Goal: Transaction & Acquisition: Book appointment/travel/reservation

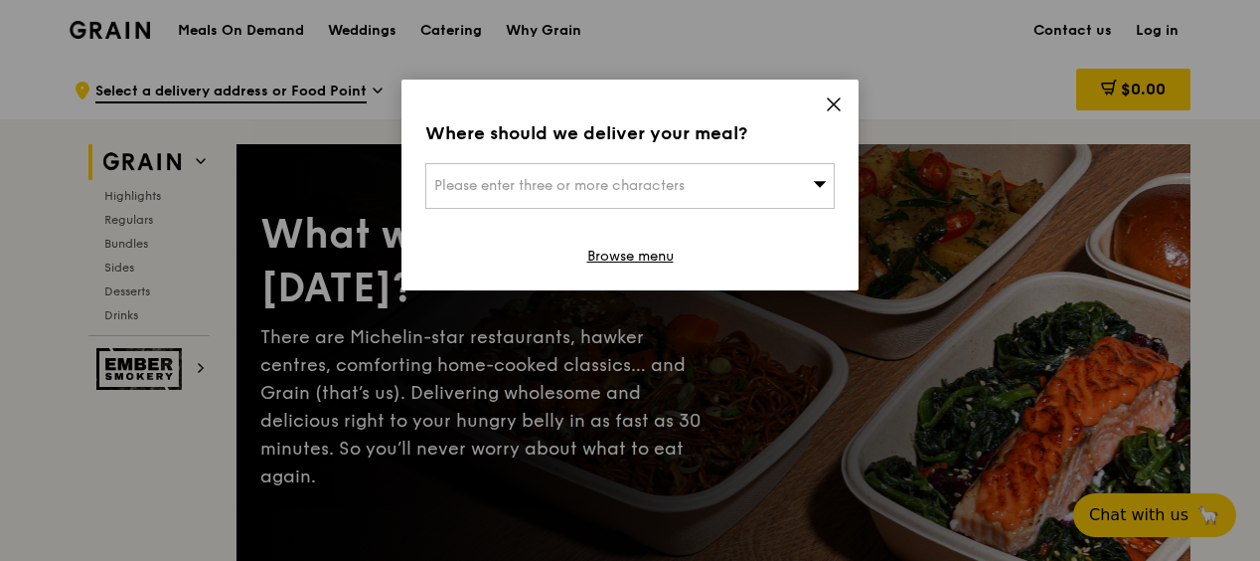
click at [833, 102] on icon at bounding box center [834, 104] width 18 height 18
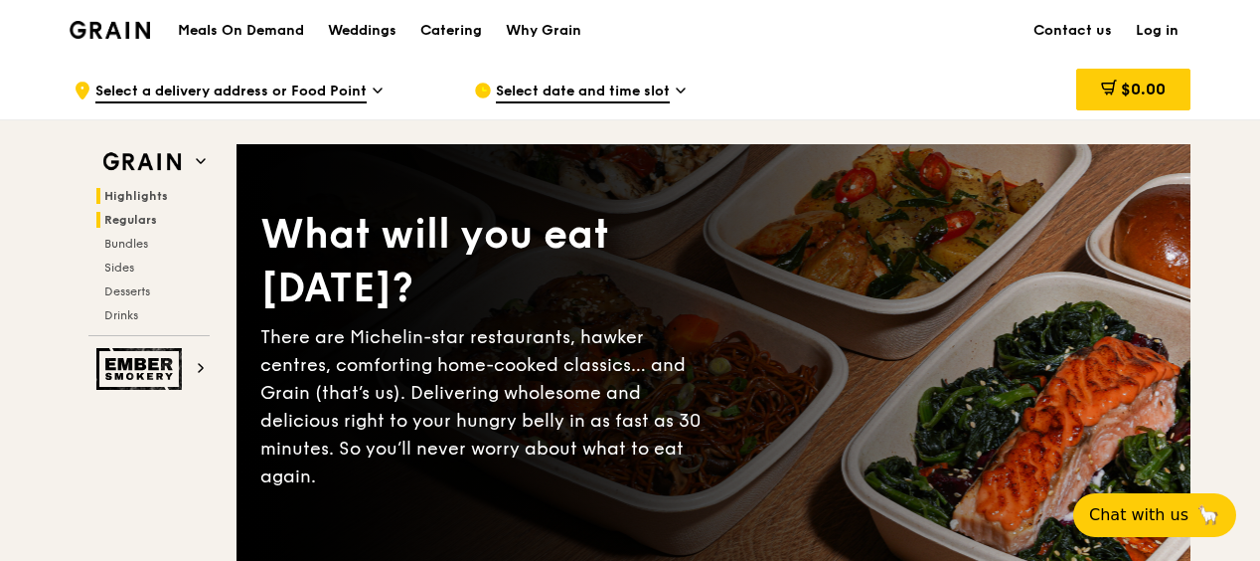
click at [114, 219] on span "Regulars" at bounding box center [130, 220] width 53 height 14
click at [446, 18] on div "Catering" at bounding box center [451, 31] width 62 height 60
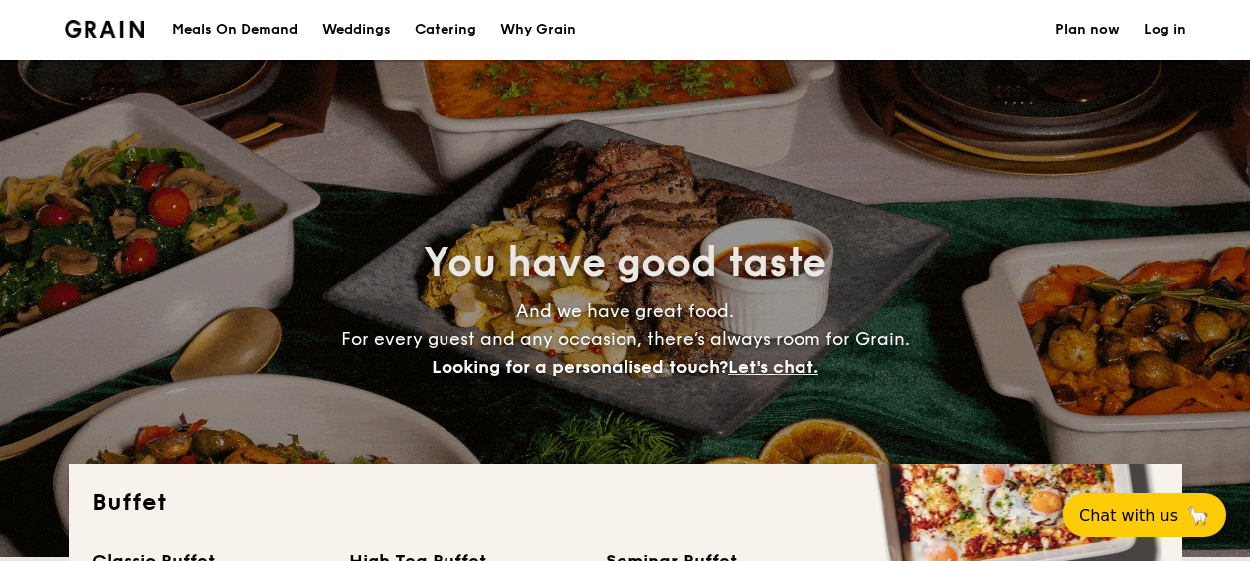
select select
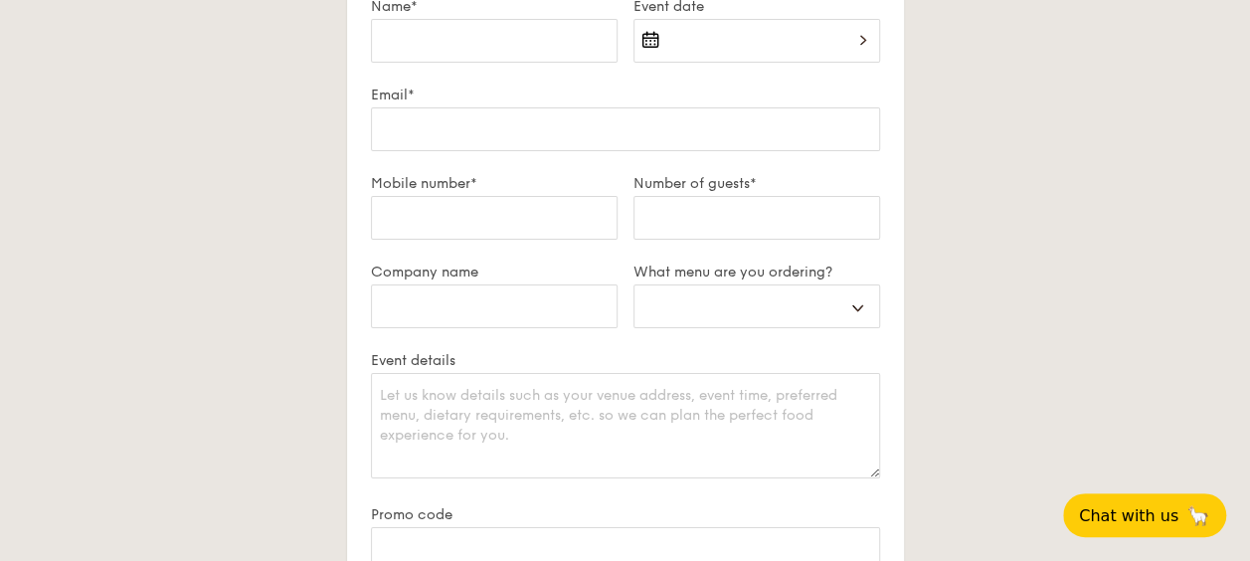
scroll to position [3543, 0]
